Goal: Transaction & Acquisition: Obtain resource

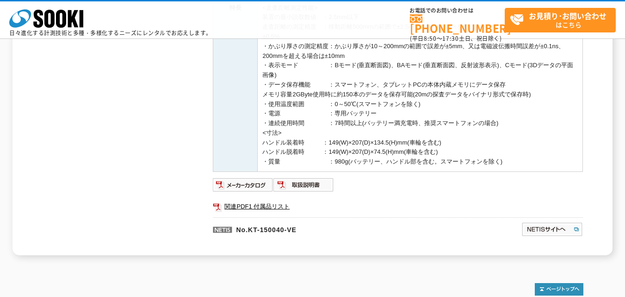
scroll to position [414, 0]
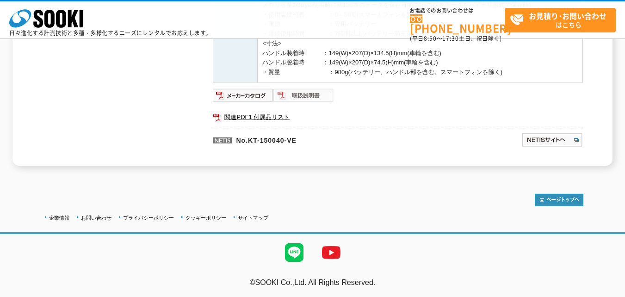
click at [310, 95] on img at bounding box center [303, 95] width 61 height 15
click at [252, 93] on img at bounding box center [243, 95] width 61 height 15
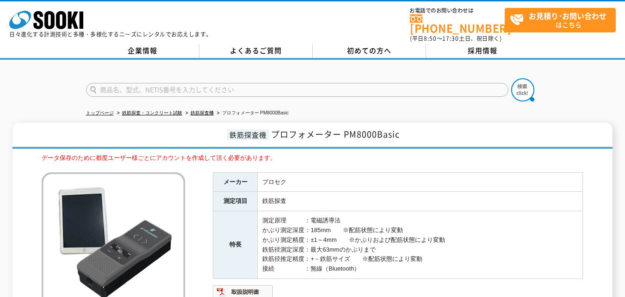
scroll to position [200, 0]
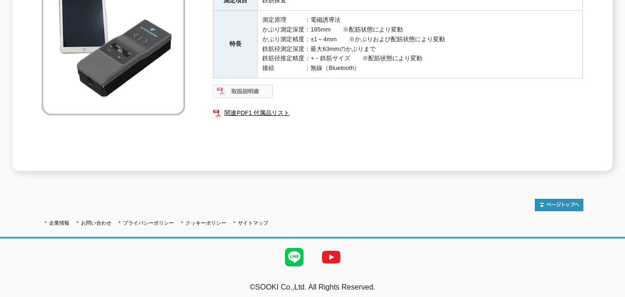
click at [257, 90] on img at bounding box center [243, 91] width 61 height 15
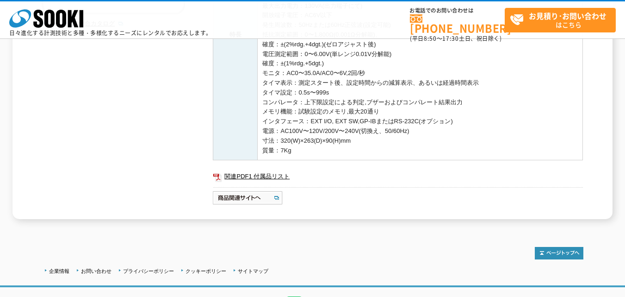
scroll to position [322, 0]
